Goal: Task Accomplishment & Management: Manage account settings

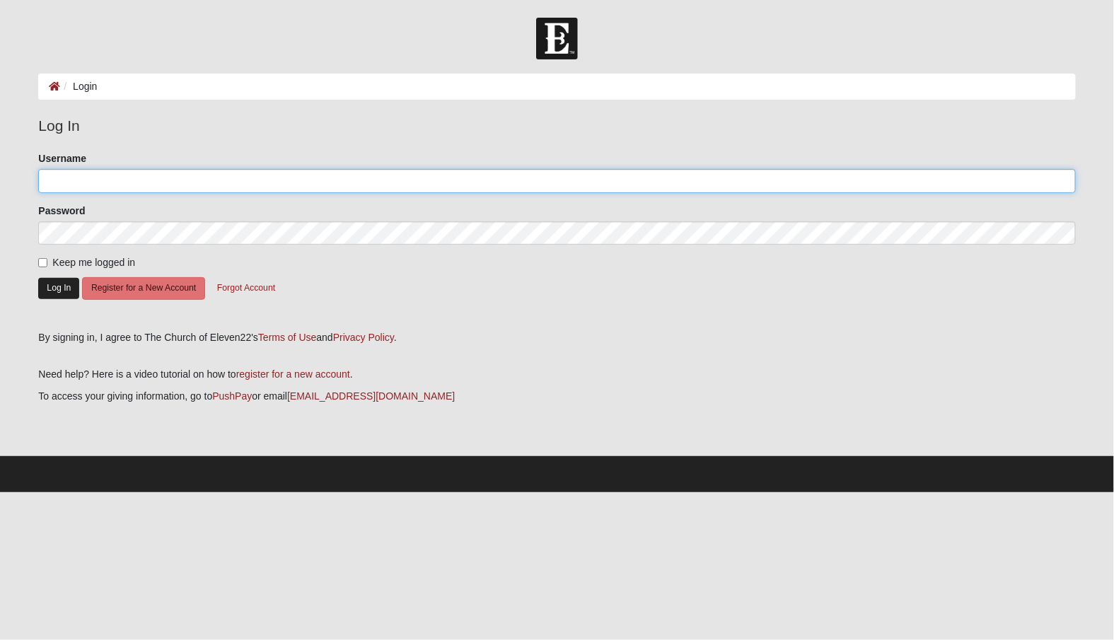
type input "gldarter"
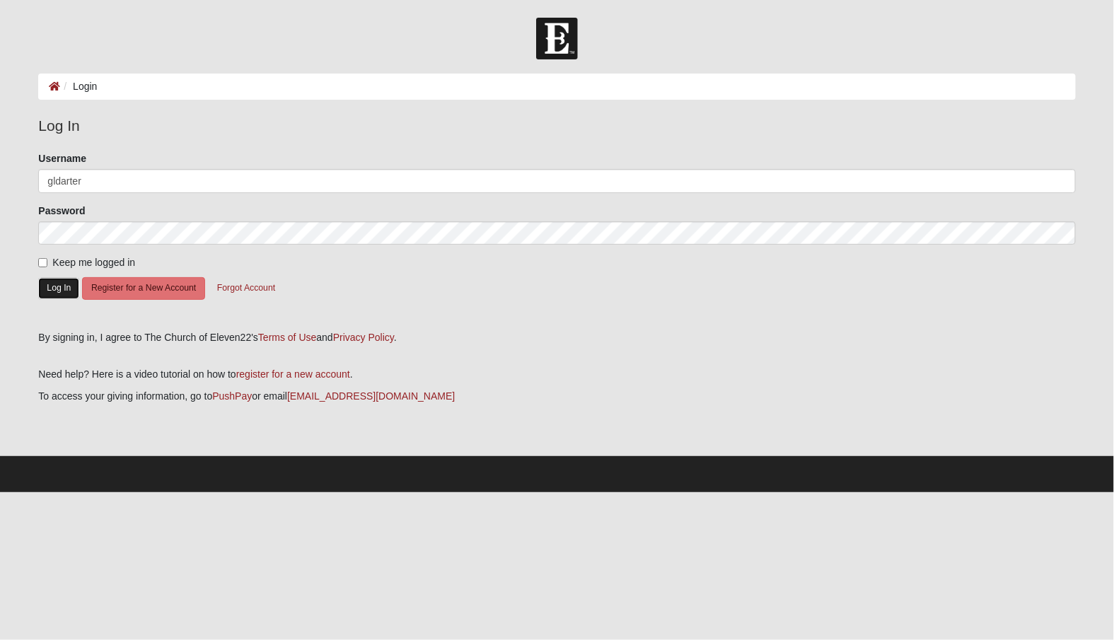
click at [51, 285] on button "Log In" at bounding box center [58, 288] width 41 height 21
